Goal: Task Accomplishment & Management: Manage account settings

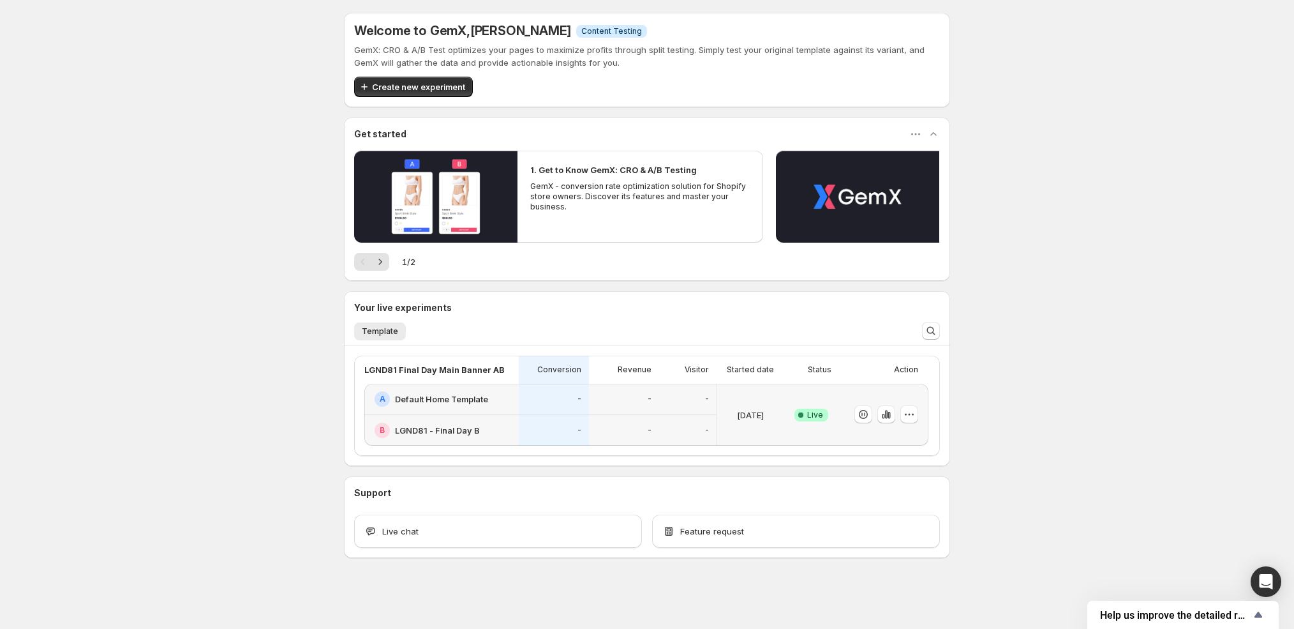
click at [637, 397] on div "-" at bounding box center [624, 398] width 55 height 15
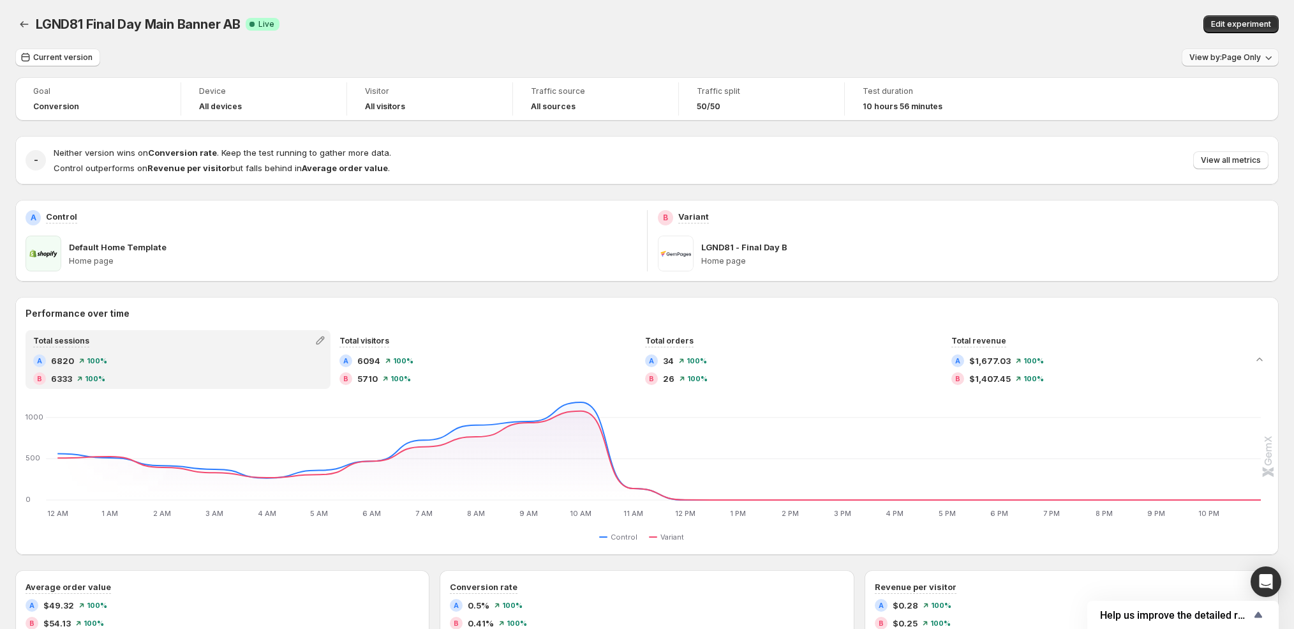
click at [1235, 56] on span "View by: Page Only" at bounding box center [1224, 57] width 71 height 10
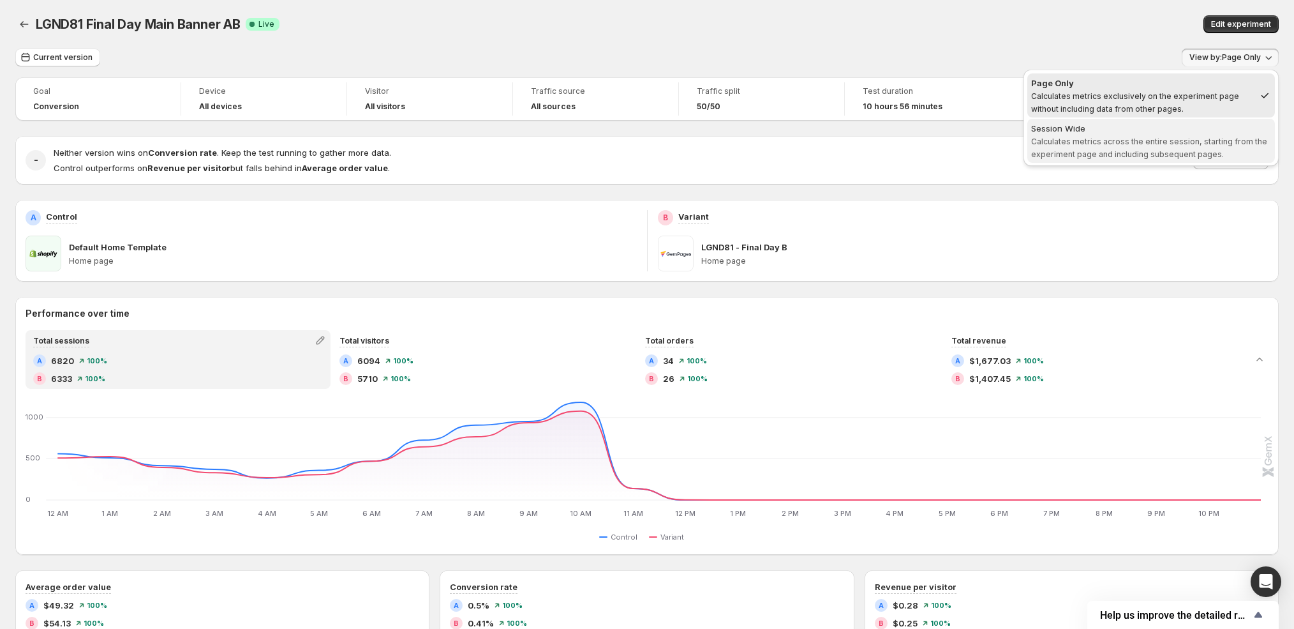
click at [1205, 137] on span "Calculates metrics across the entire session, starting from the experiment page…" at bounding box center [1149, 148] width 236 height 22
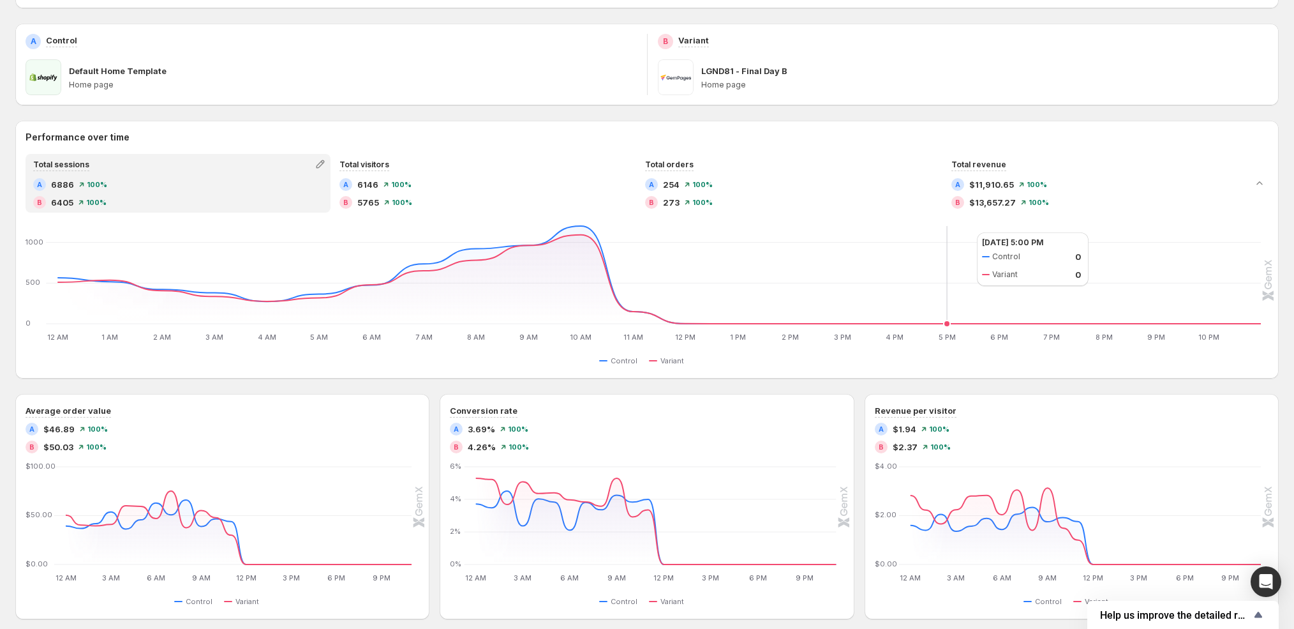
scroll to position [144, 0]
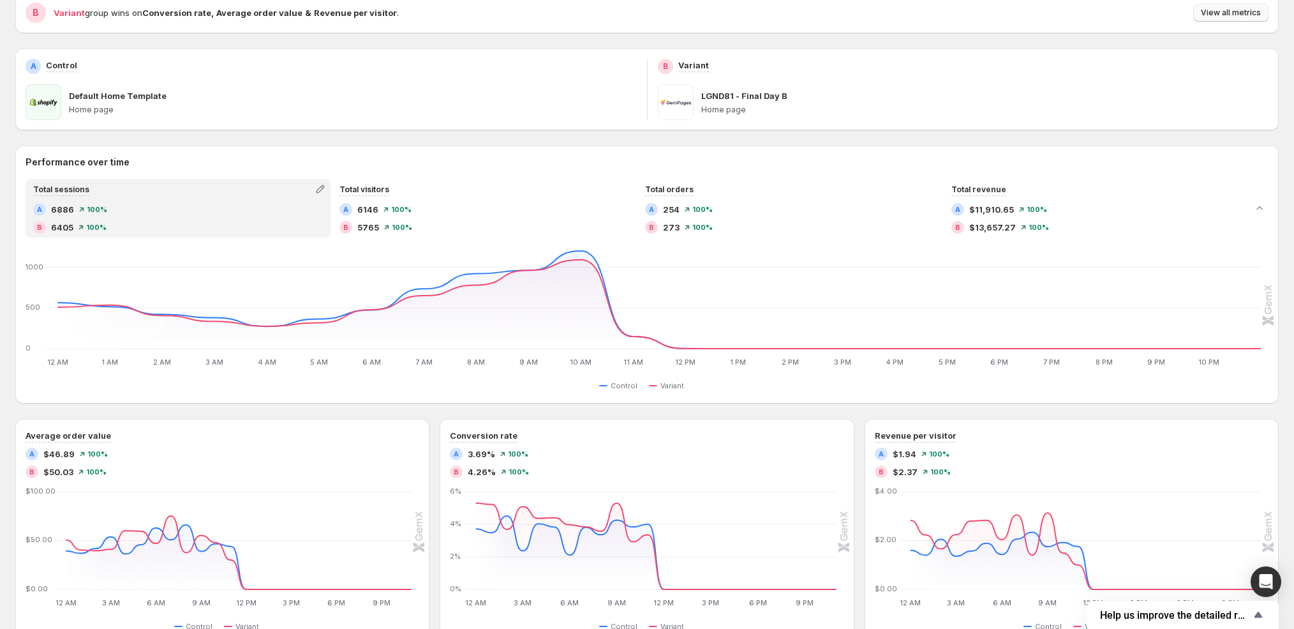
click at [1233, 19] on button "View all metrics" at bounding box center [1230, 13] width 75 height 18
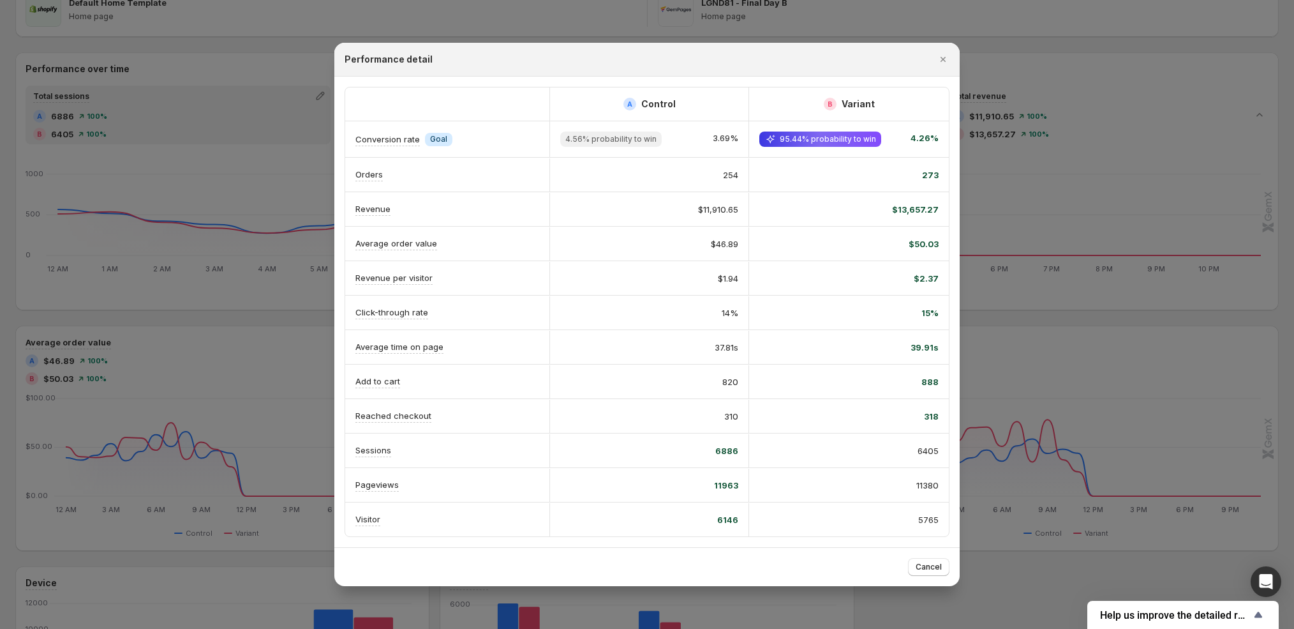
scroll to position [258, 0]
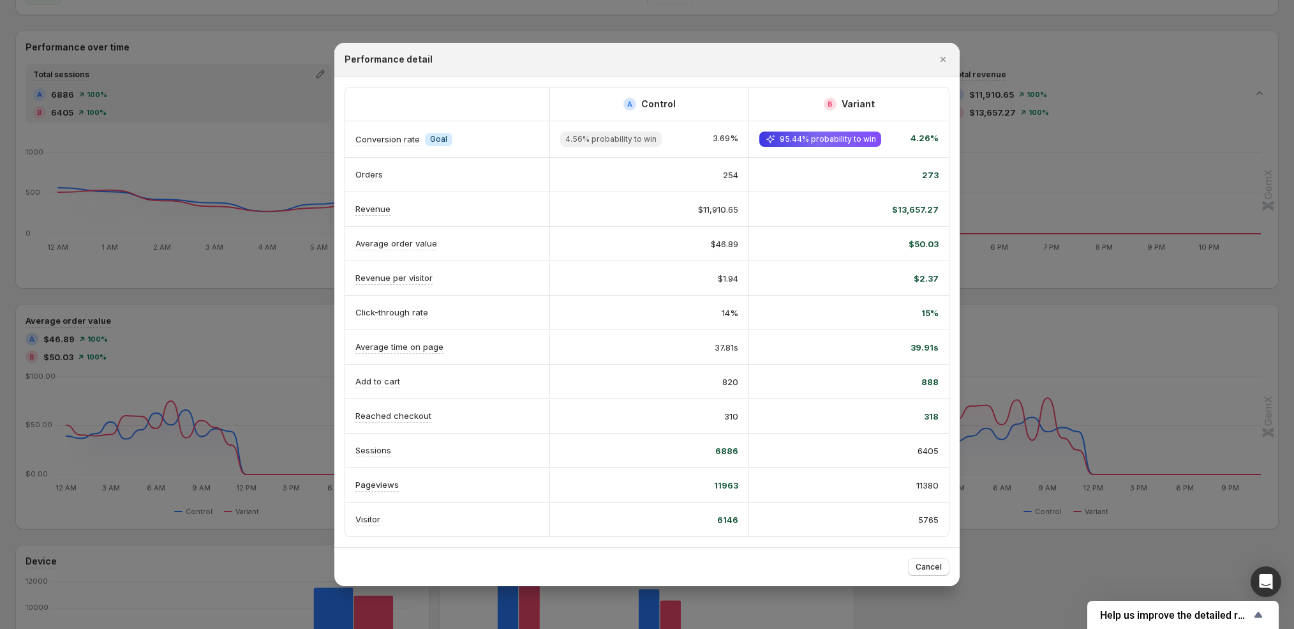
click at [1083, 372] on div at bounding box center [647, 314] width 1294 height 629
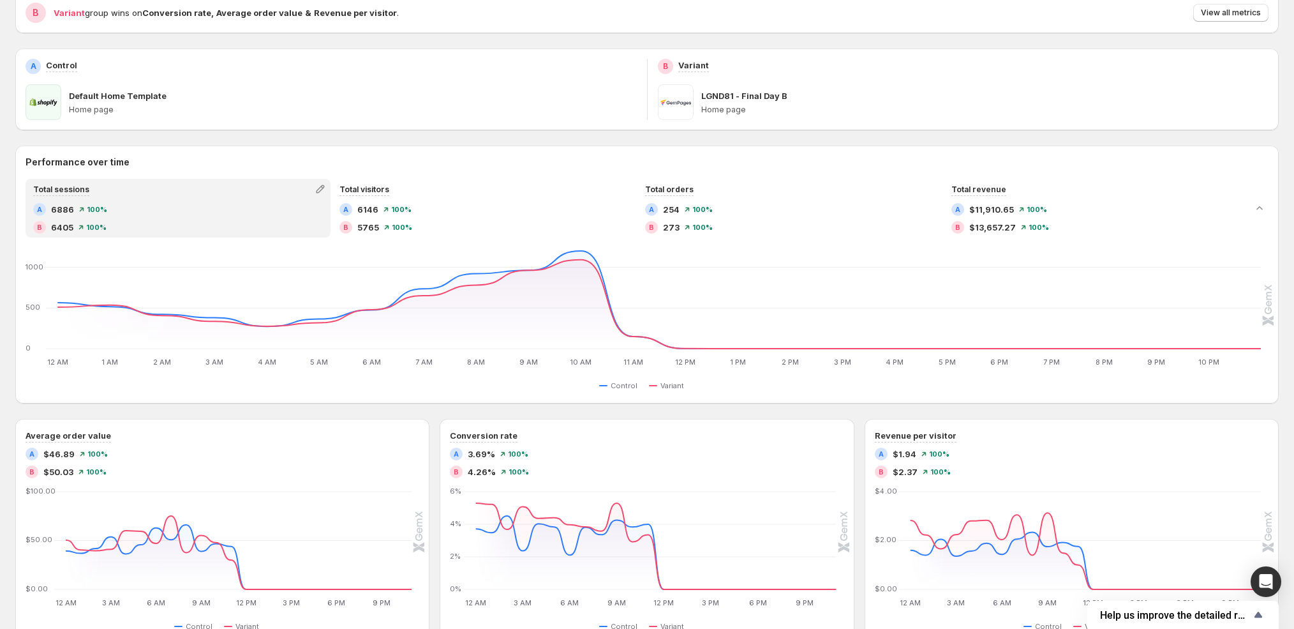
scroll to position [0, 0]
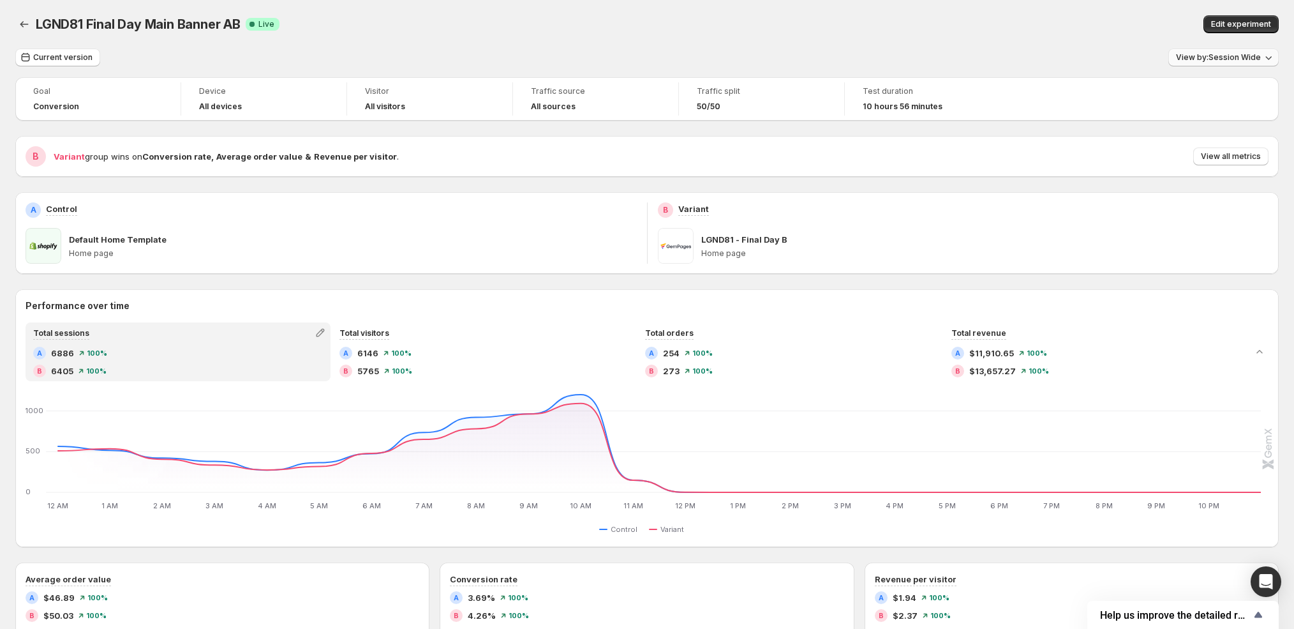
click at [1214, 57] on span "View by: Session Wide" at bounding box center [1218, 57] width 85 height 10
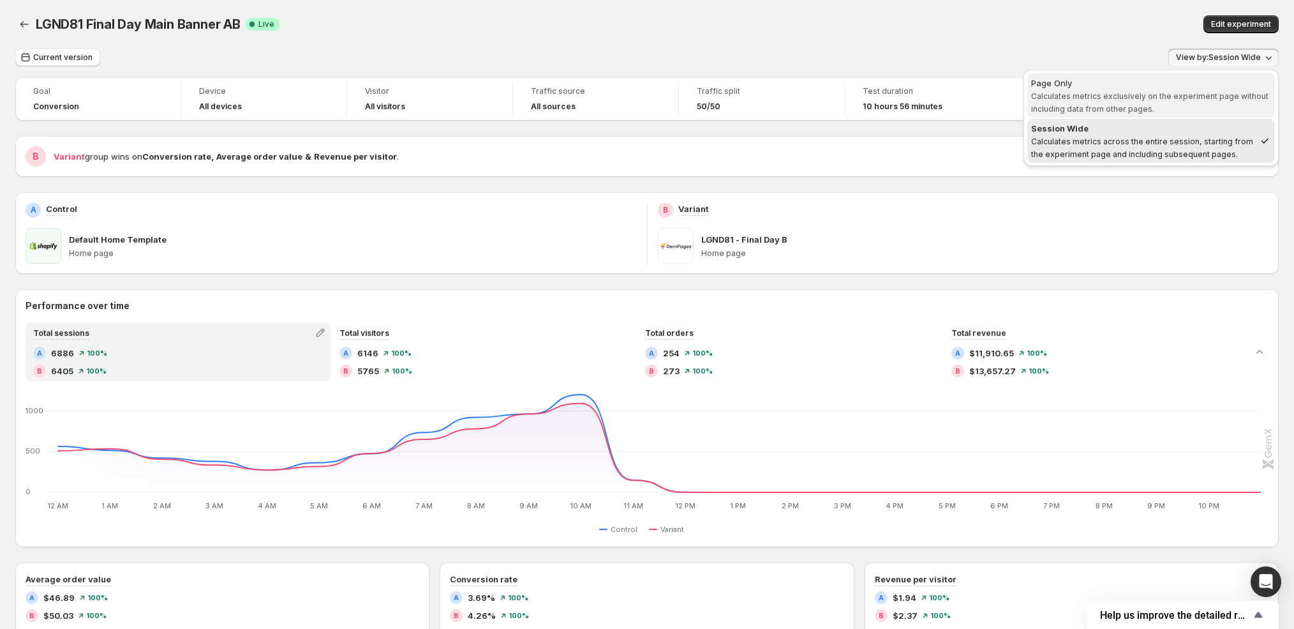
click at [1160, 96] on span "Calculates metrics exclusively on the experiment page without including data fr…" at bounding box center [1149, 102] width 237 height 22
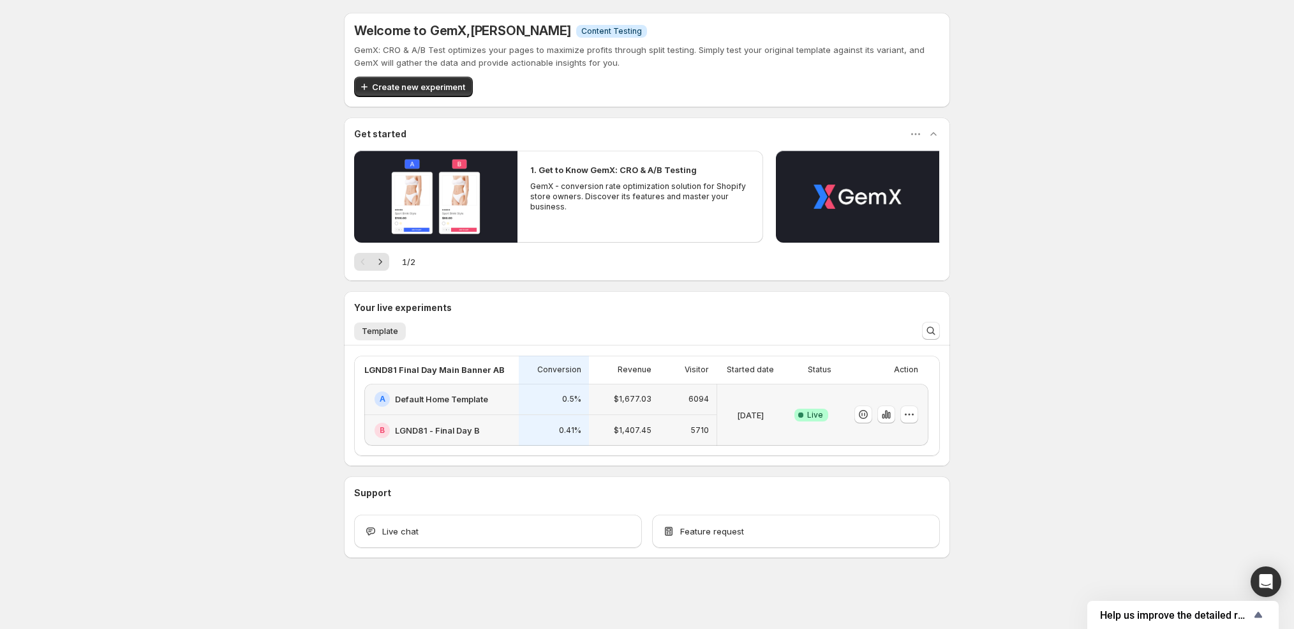
click at [632, 418] on div "$1,407.45" at bounding box center [624, 430] width 70 height 31
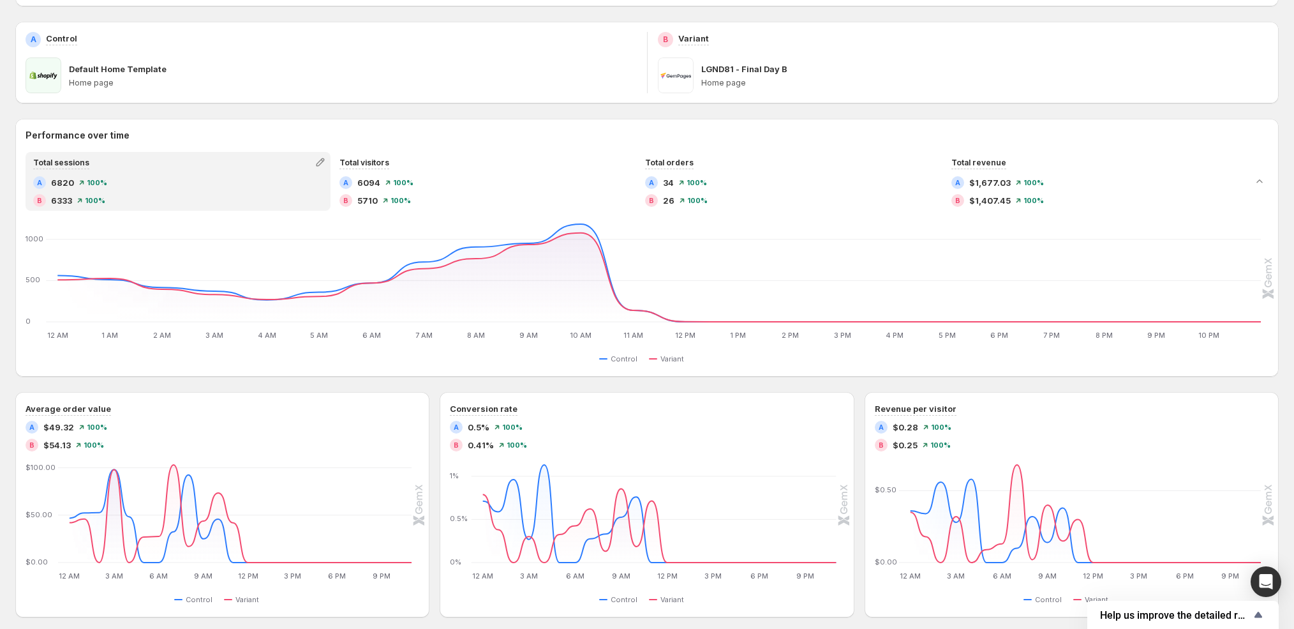
scroll to position [48, 0]
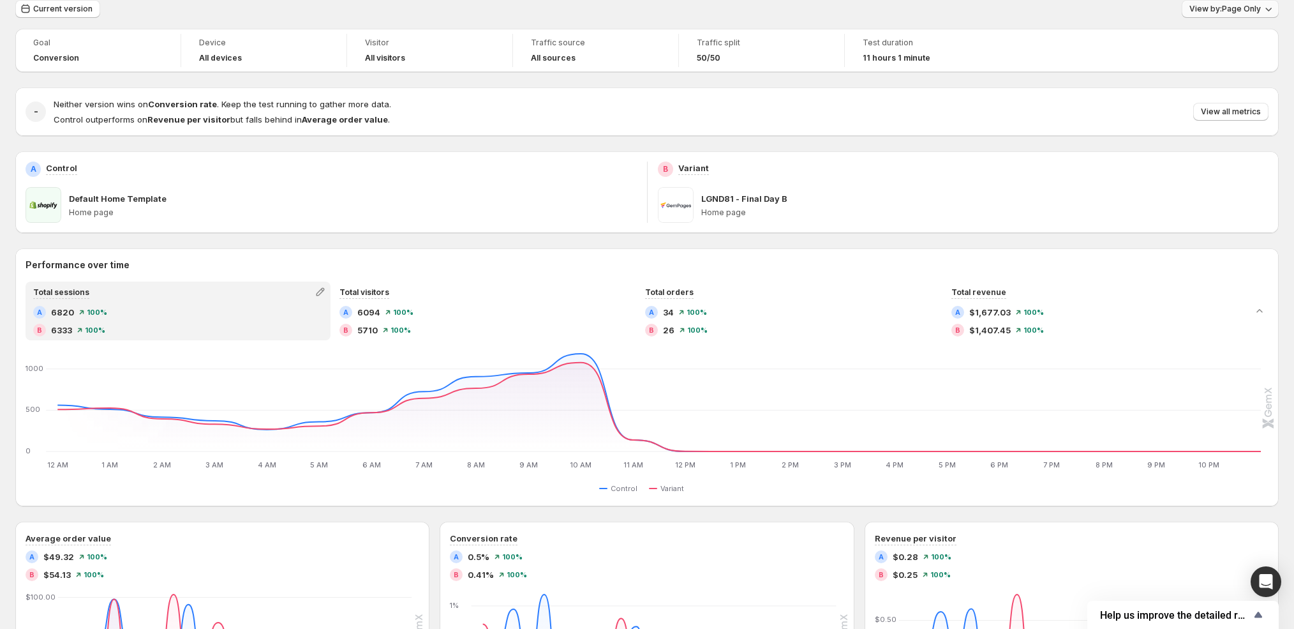
click at [1208, 4] on span "View by: Page Only" at bounding box center [1224, 9] width 71 height 10
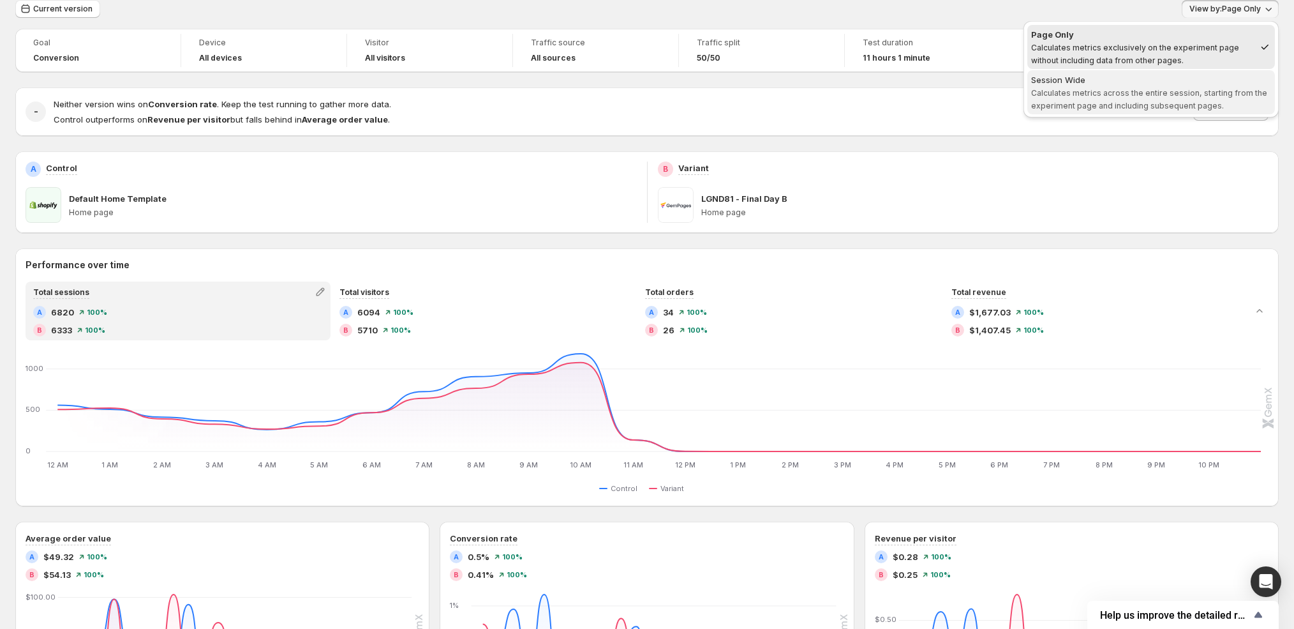
click at [1162, 93] on span "Calculates metrics across the entire session, starting from the experiment page…" at bounding box center [1149, 99] width 236 height 22
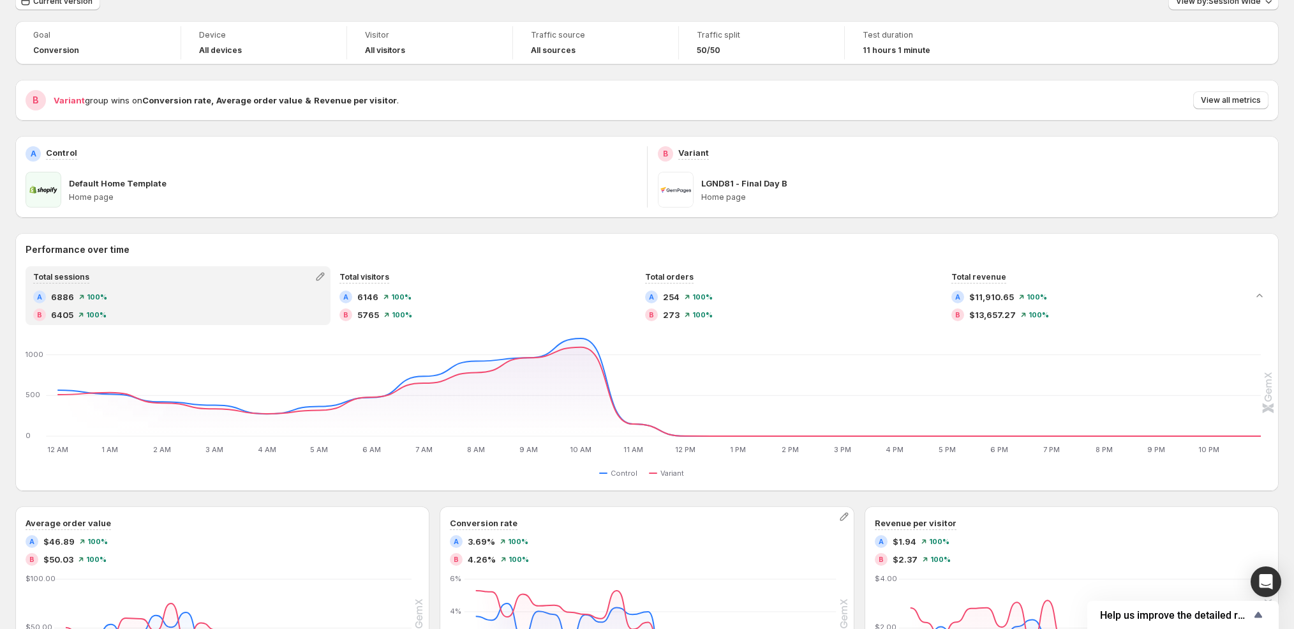
scroll to position [0, 0]
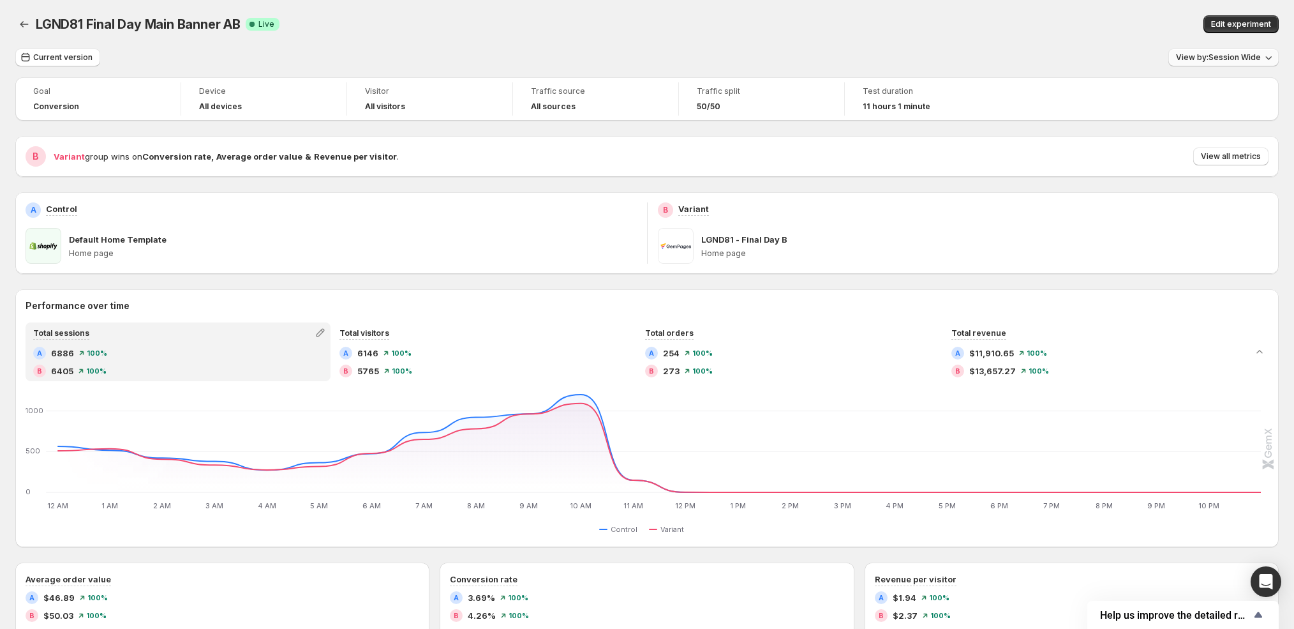
click at [1208, 56] on span "View by: Session Wide" at bounding box center [1218, 57] width 85 height 10
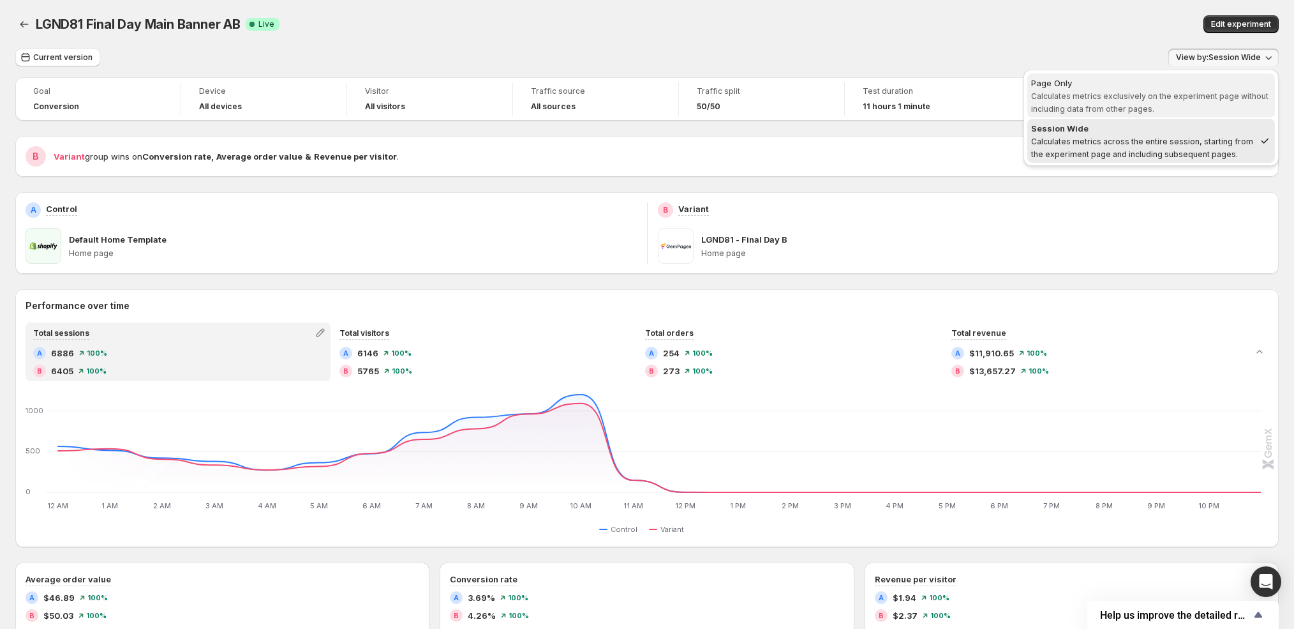
click at [1160, 73] on button "Page Only Calculates metrics exclusively on the experiment page without includi…" at bounding box center [1151, 95] width 248 height 44
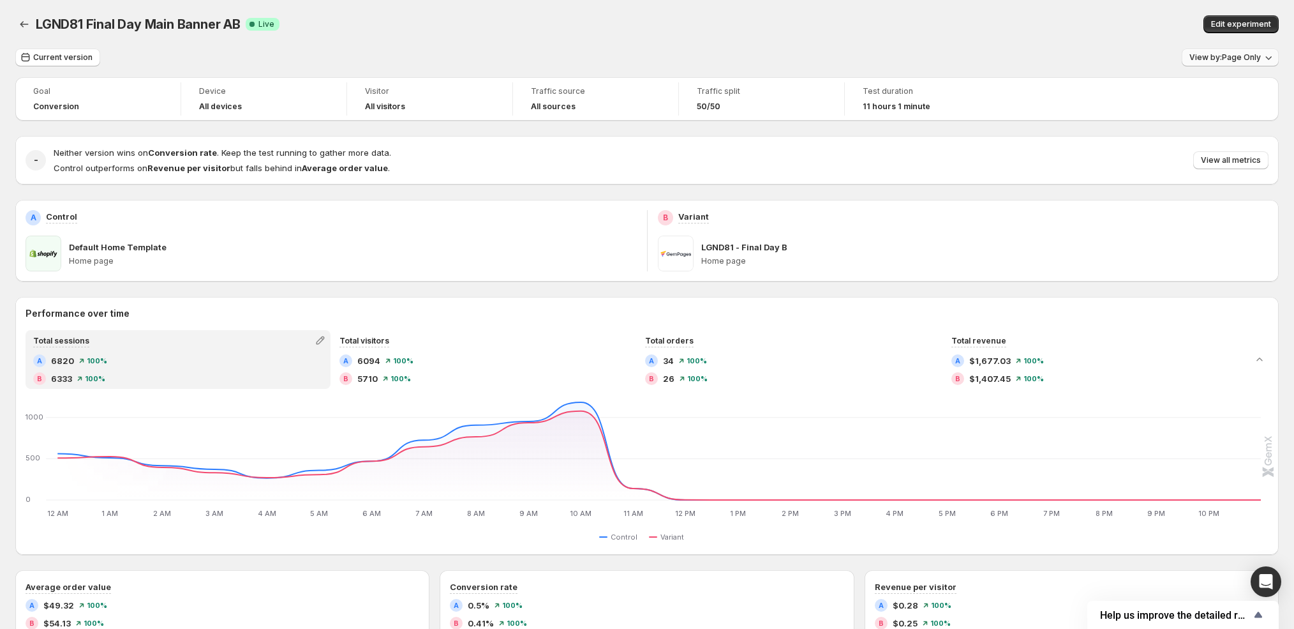
click at [1207, 63] on button "View by: Page Only" at bounding box center [1230, 57] width 97 height 18
click at [1200, 54] on span "View by: Page Only" at bounding box center [1224, 57] width 71 height 10
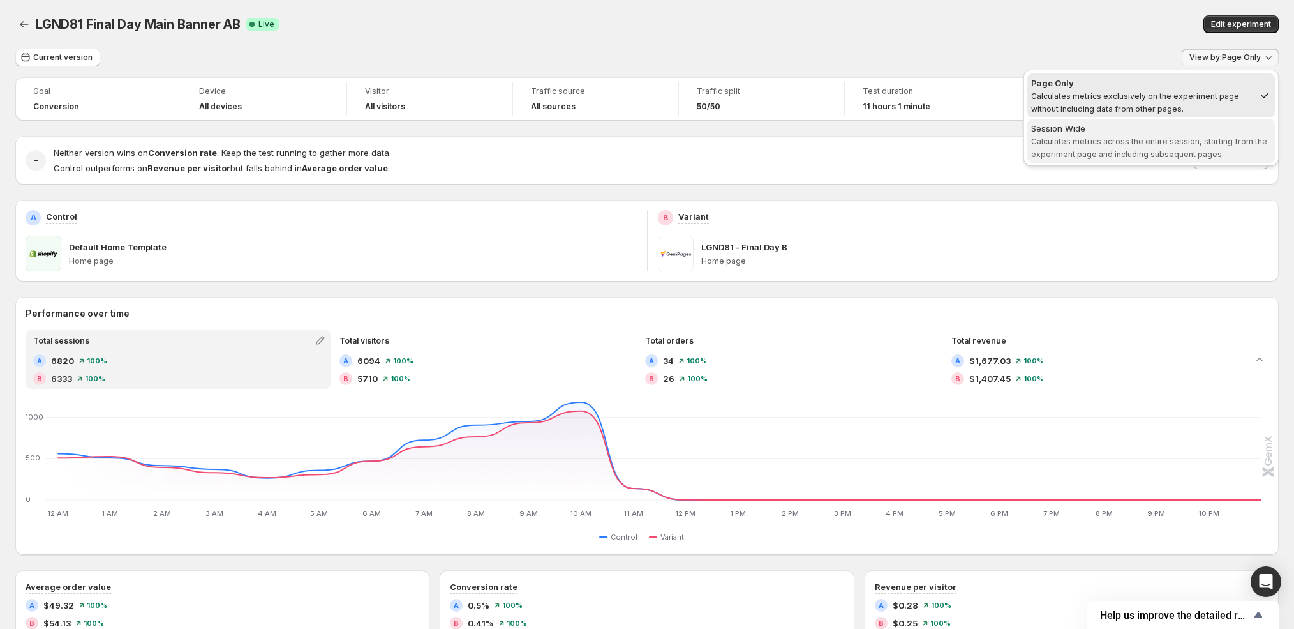
click at [1179, 134] on span "Session Wide Calculates metrics across the entire session, starting from the ex…" at bounding box center [1151, 141] width 240 height 38
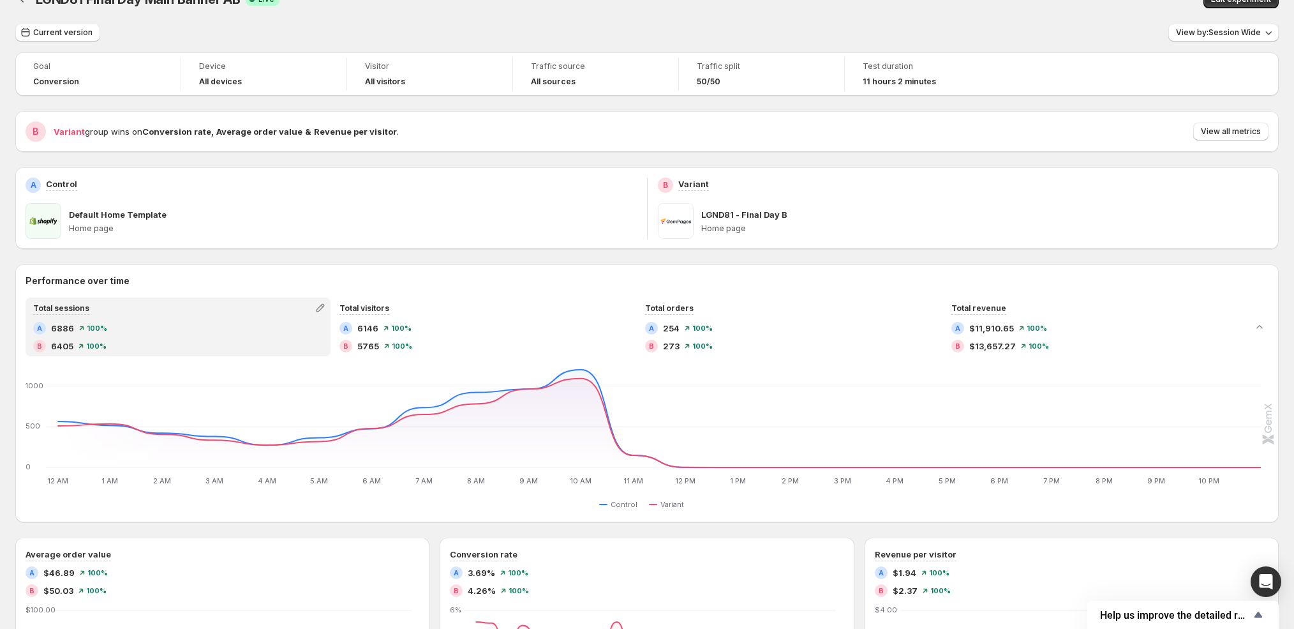
scroll to position [26, 0]
click at [1217, 37] on button "View by: Session Wide" at bounding box center [1223, 32] width 110 height 18
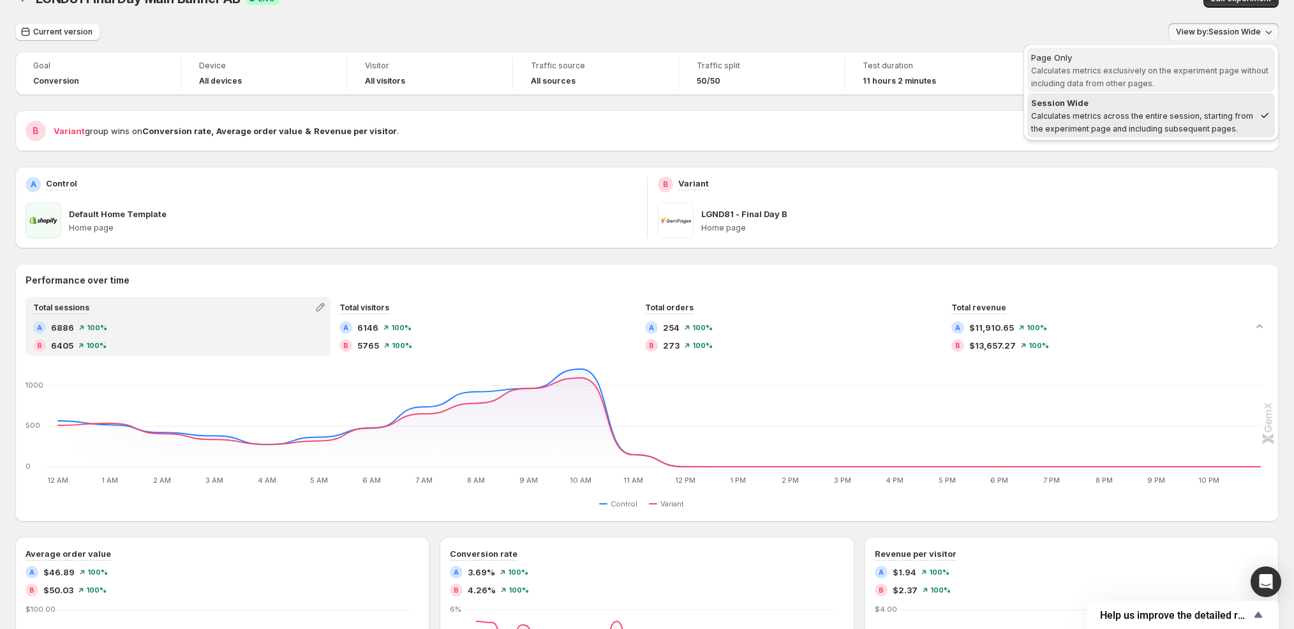
click at [1192, 63] on span "Page Only Calculates metrics exclusively on the experiment page without includi…" at bounding box center [1151, 69] width 240 height 37
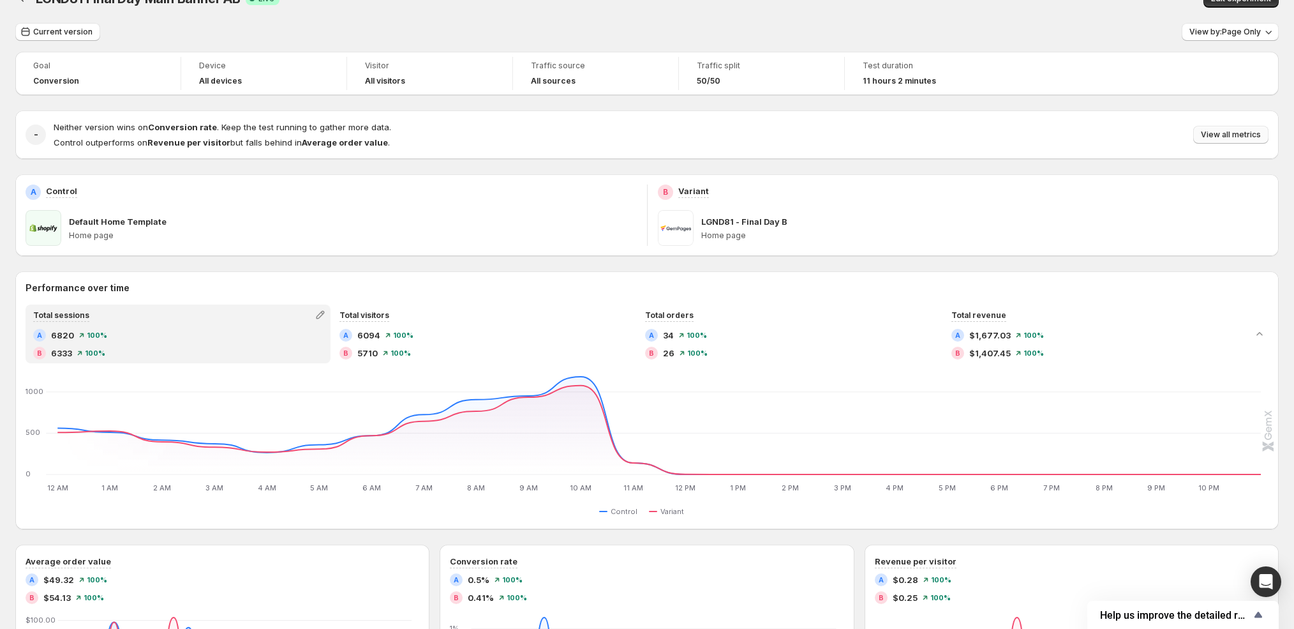
click at [1218, 134] on span "View all metrics" at bounding box center [1231, 135] width 60 height 10
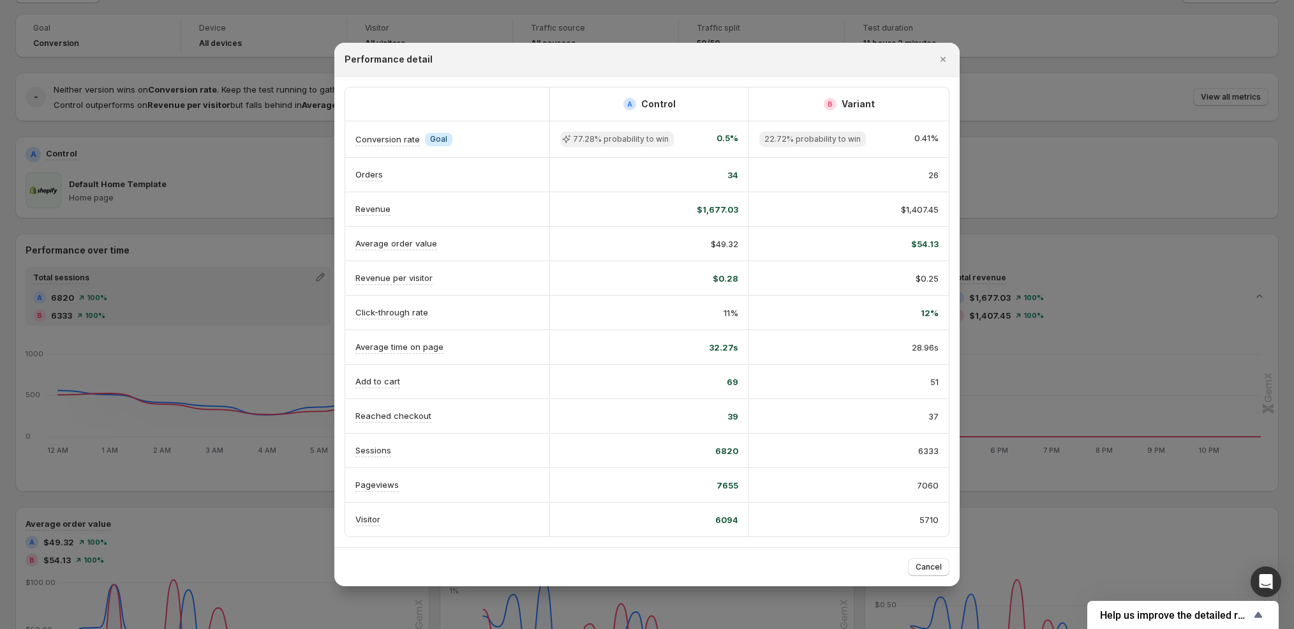
scroll to position [92, 0]
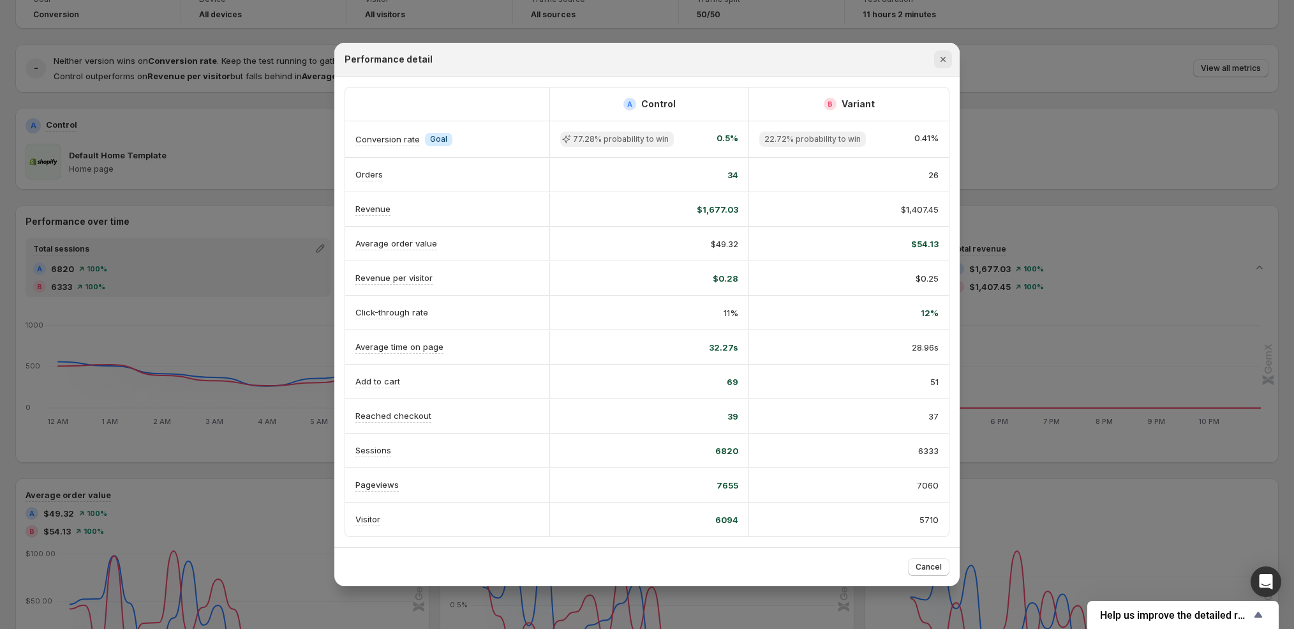
click at [937, 63] on icon "Close" at bounding box center [943, 59] width 13 height 13
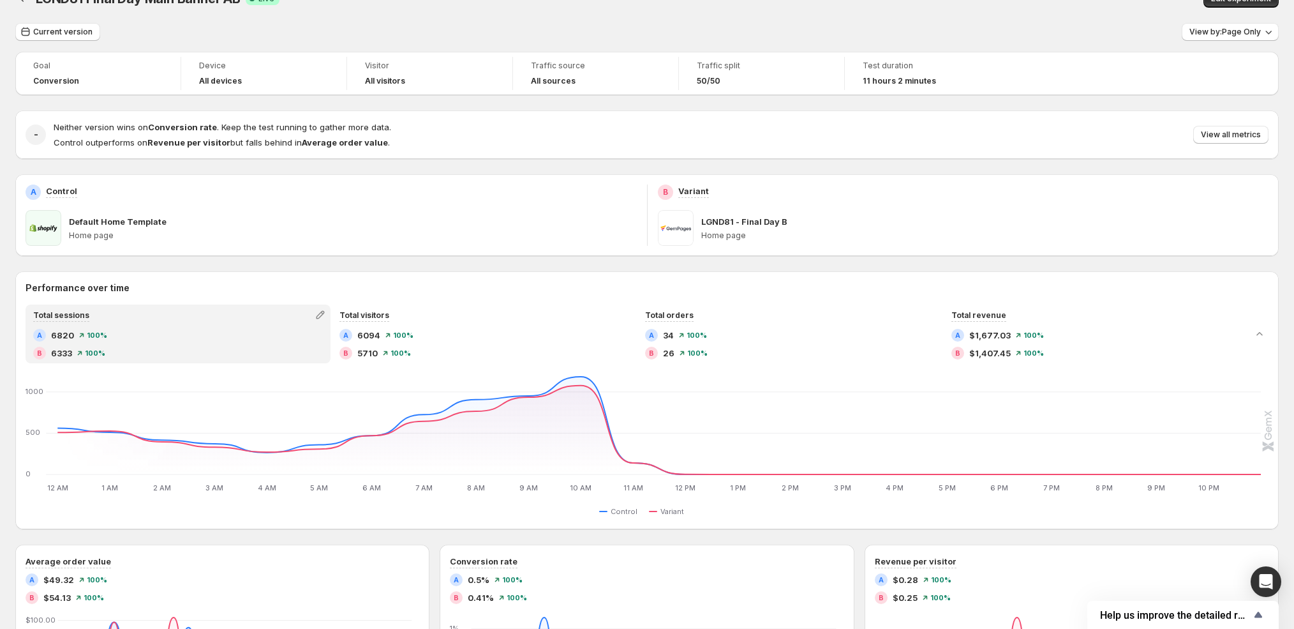
scroll to position [0, 0]
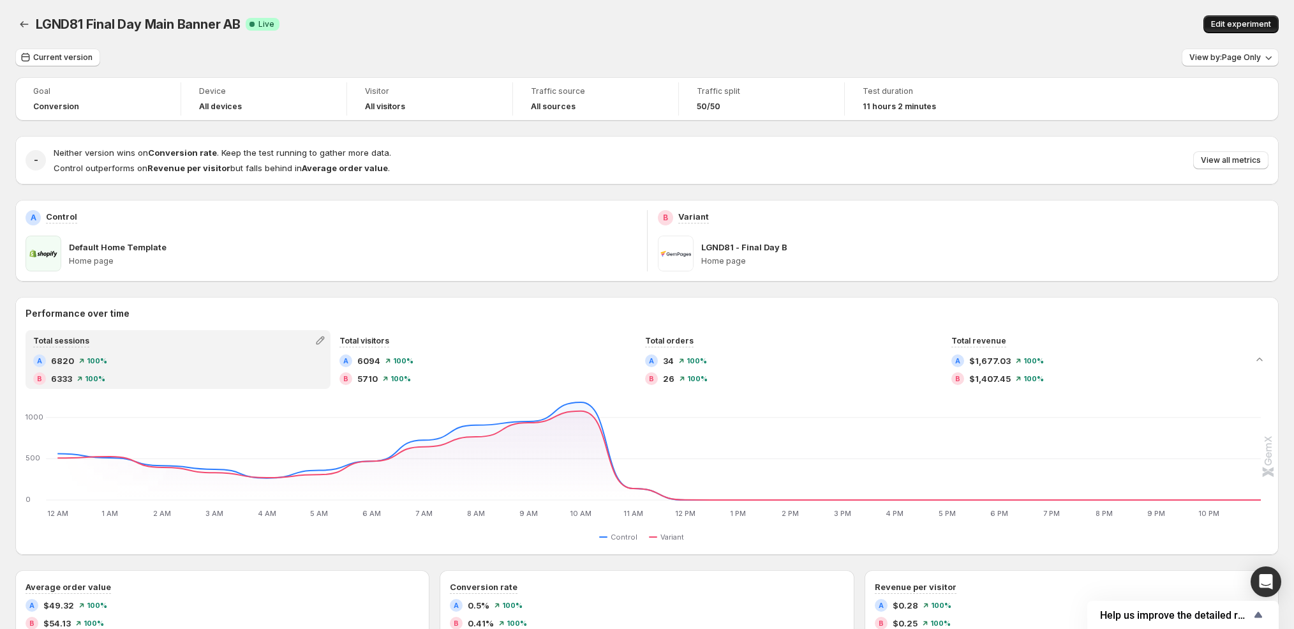
click at [1232, 24] on span "Edit experiment" at bounding box center [1241, 24] width 60 height 10
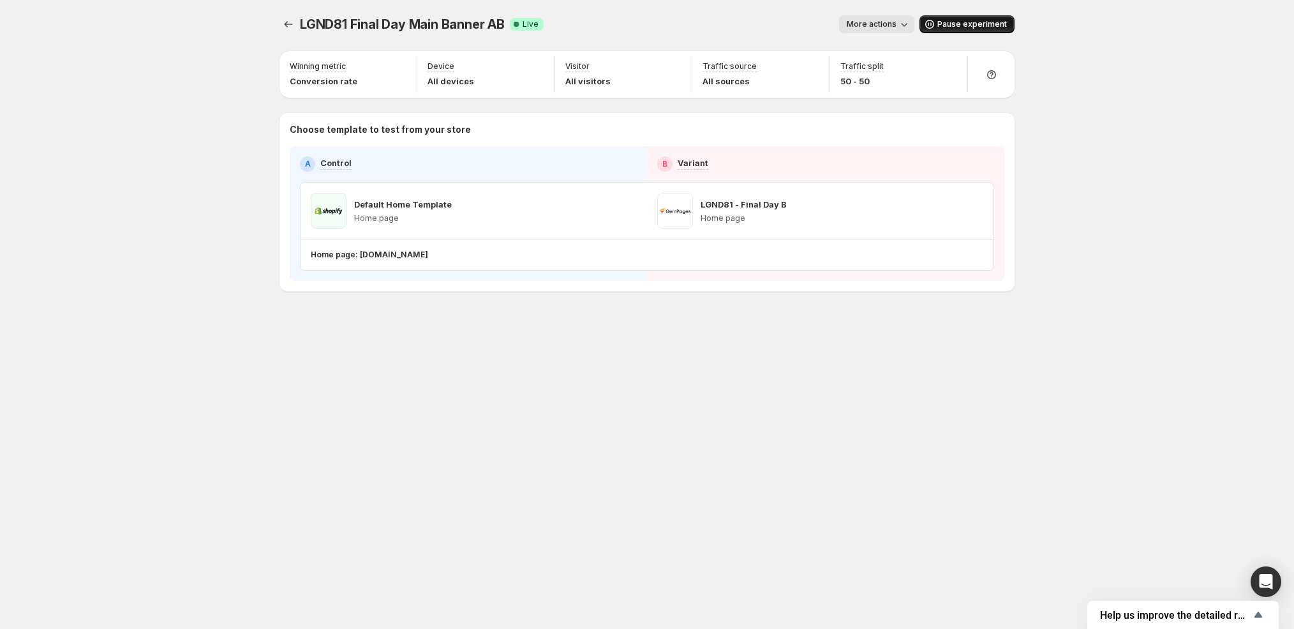
click at [934, 24] on icon "button" at bounding box center [929, 24] width 13 height 13
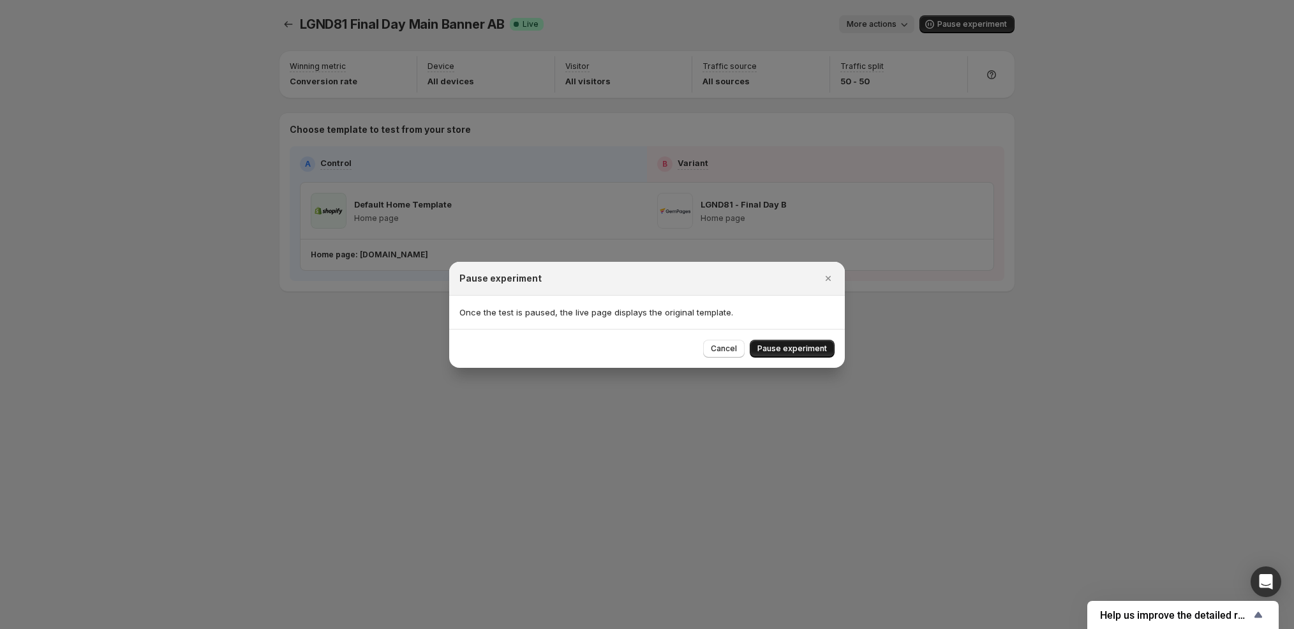
click at [798, 350] on span "Pause experiment" at bounding box center [792, 348] width 70 height 10
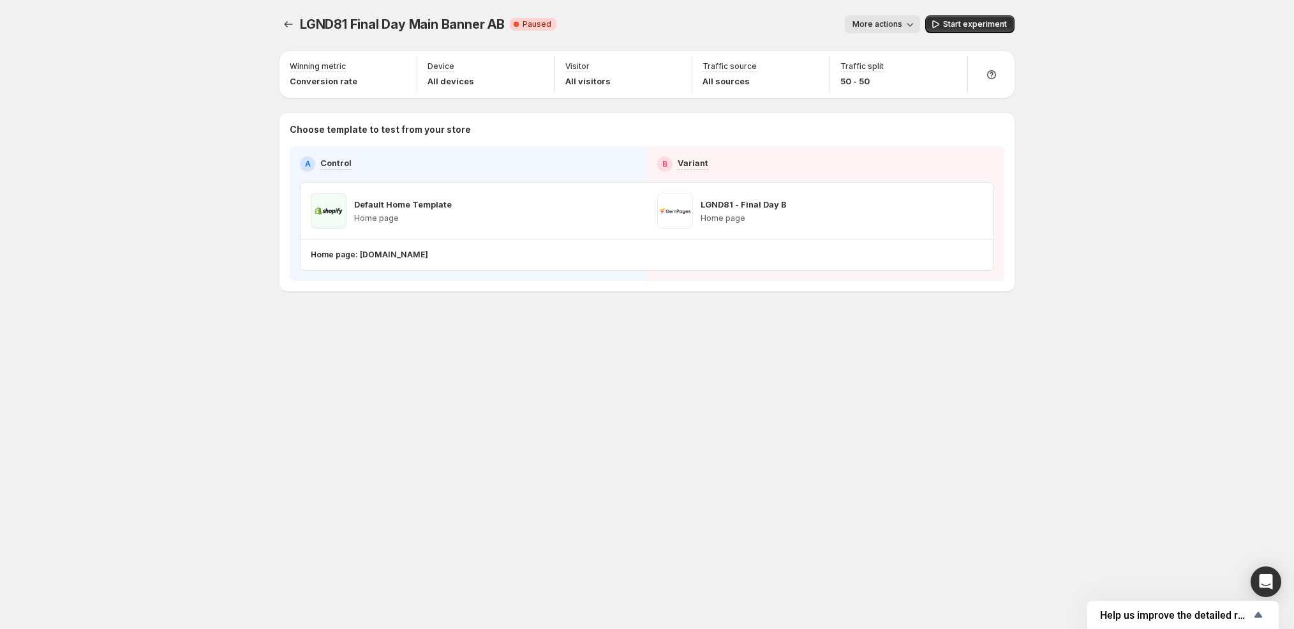
click at [888, 24] on span "More actions" at bounding box center [878, 24] width 50 height 10
click at [893, 94] on span "End experiment" at bounding box center [905, 94] width 62 height 10
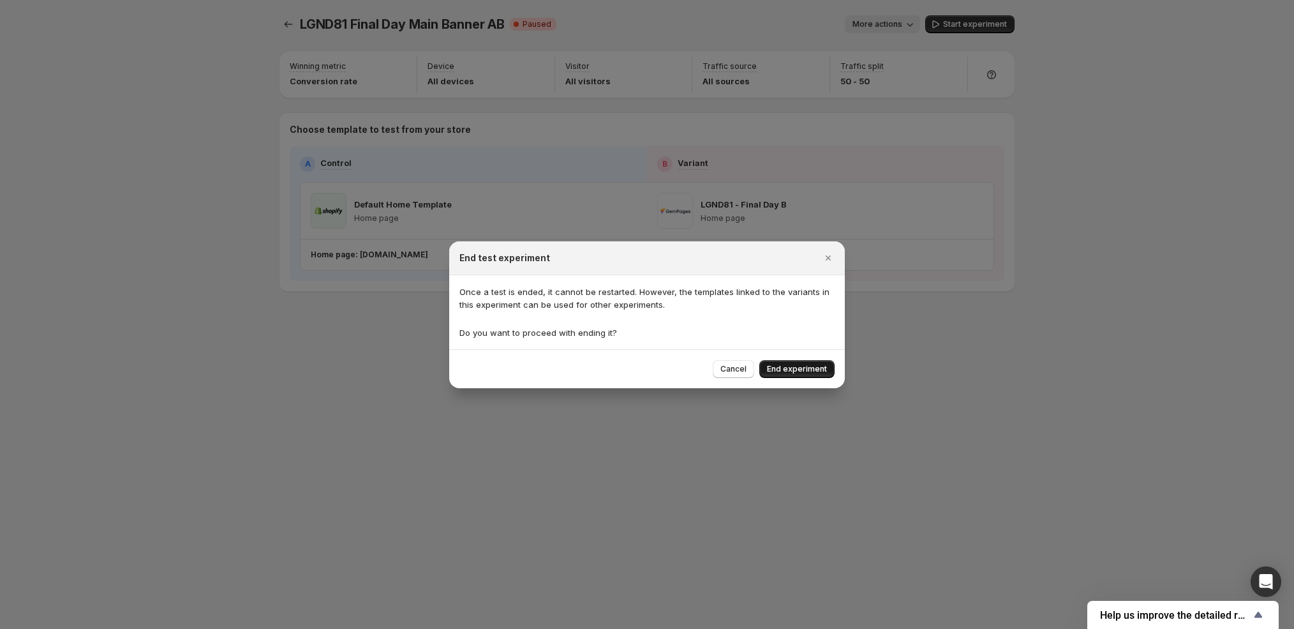
click at [811, 368] on span "End experiment" at bounding box center [797, 369] width 60 height 10
